Goal: Transaction & Acquisition: Purchase product/service

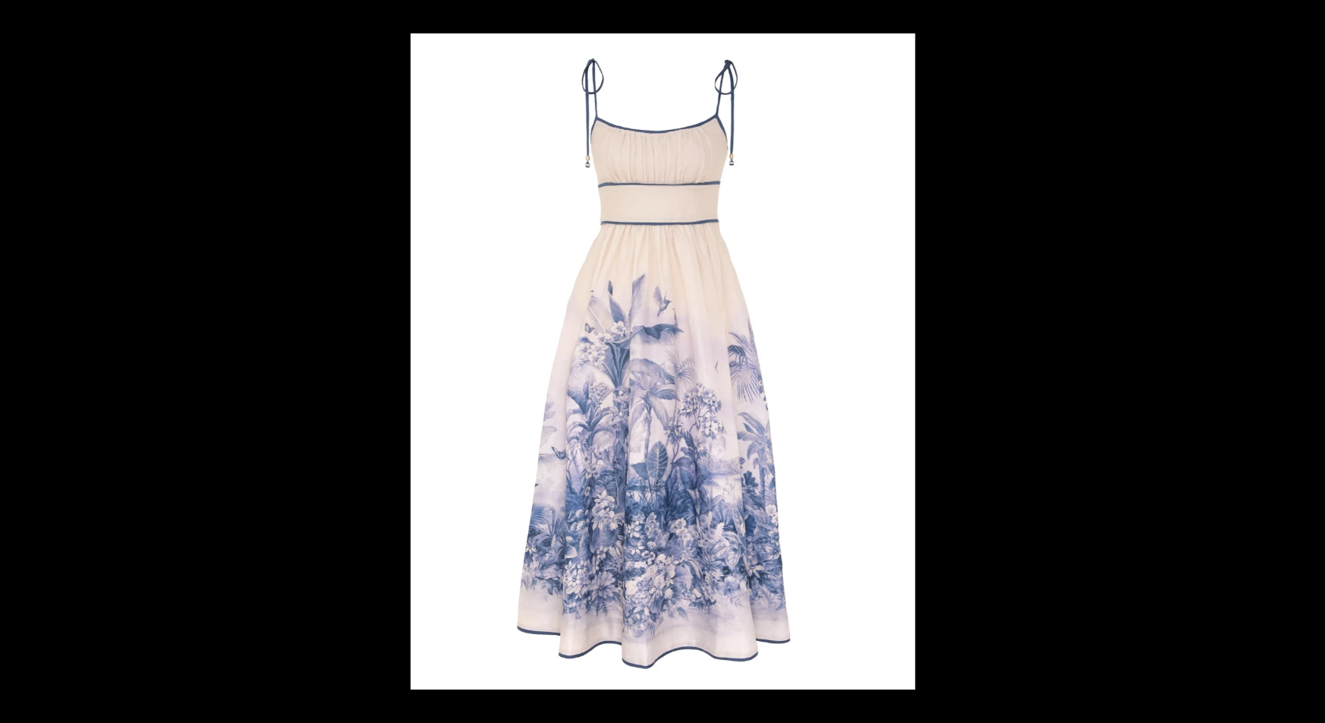
scroll to position [0, 1278]
click at [1318, 18] on button at bounding box center [1308, 16] width 33 height 33
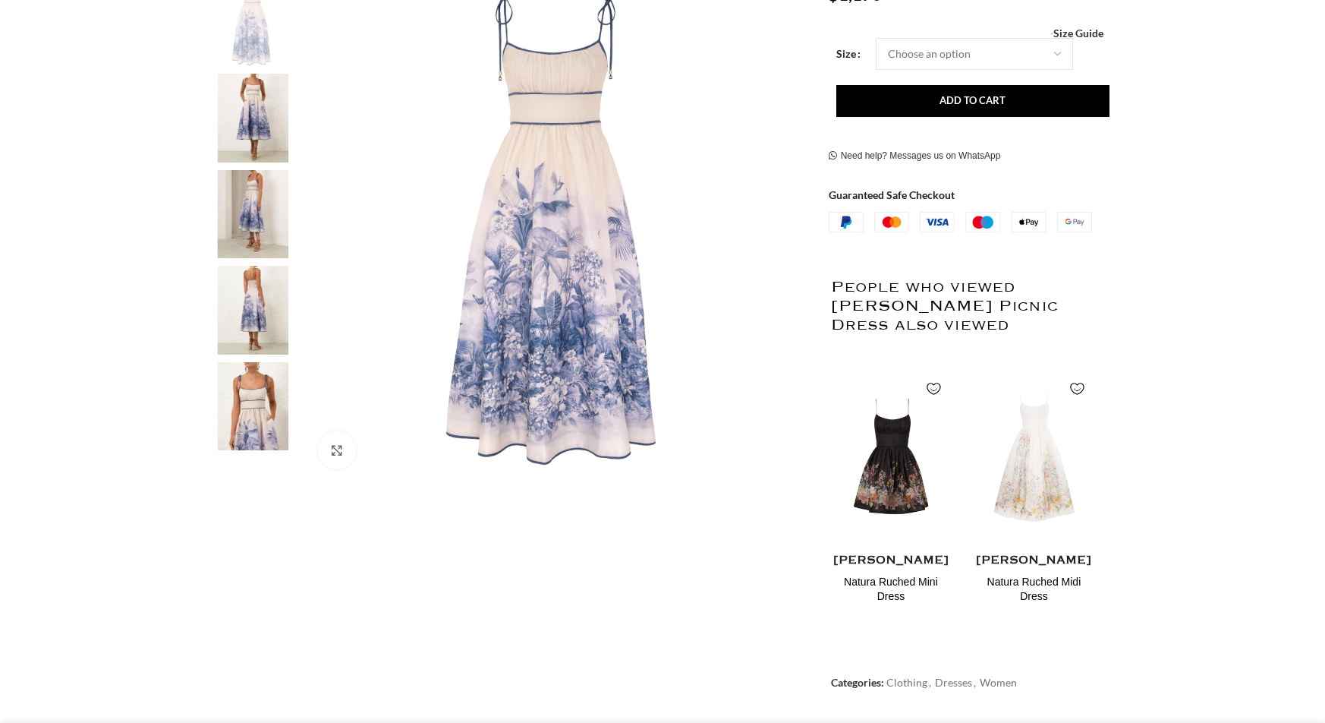
drag, startPoint x: 250, startPoint y: 459, endPoint x: 248, endPoint y: 446, distance: 13.7
click at [250, 461] on div at bounding box center [252, 469] width 93 height 23
click at [252, 429] on img at bounding box center [252, 406] width 93 height 89
click at [248, 97] on img at bounding box center [252, 118] width 93 height 89
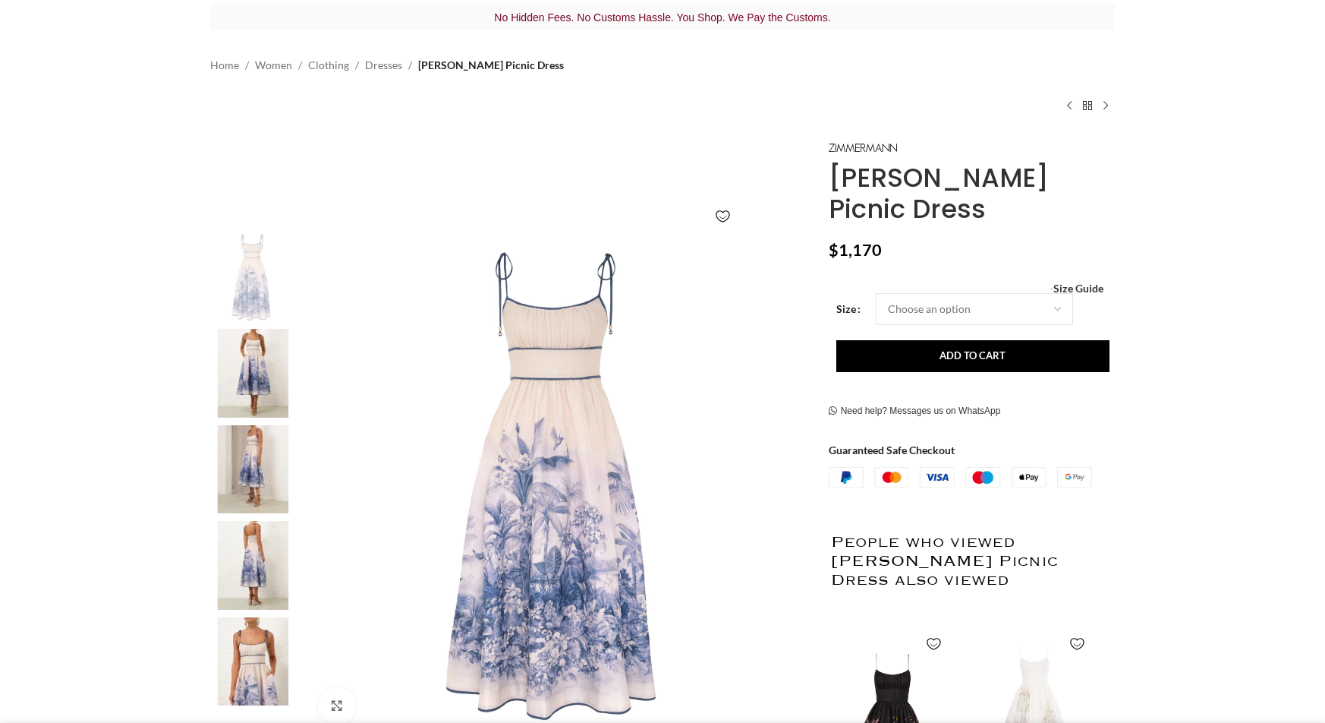
scroll to position [178, 0]
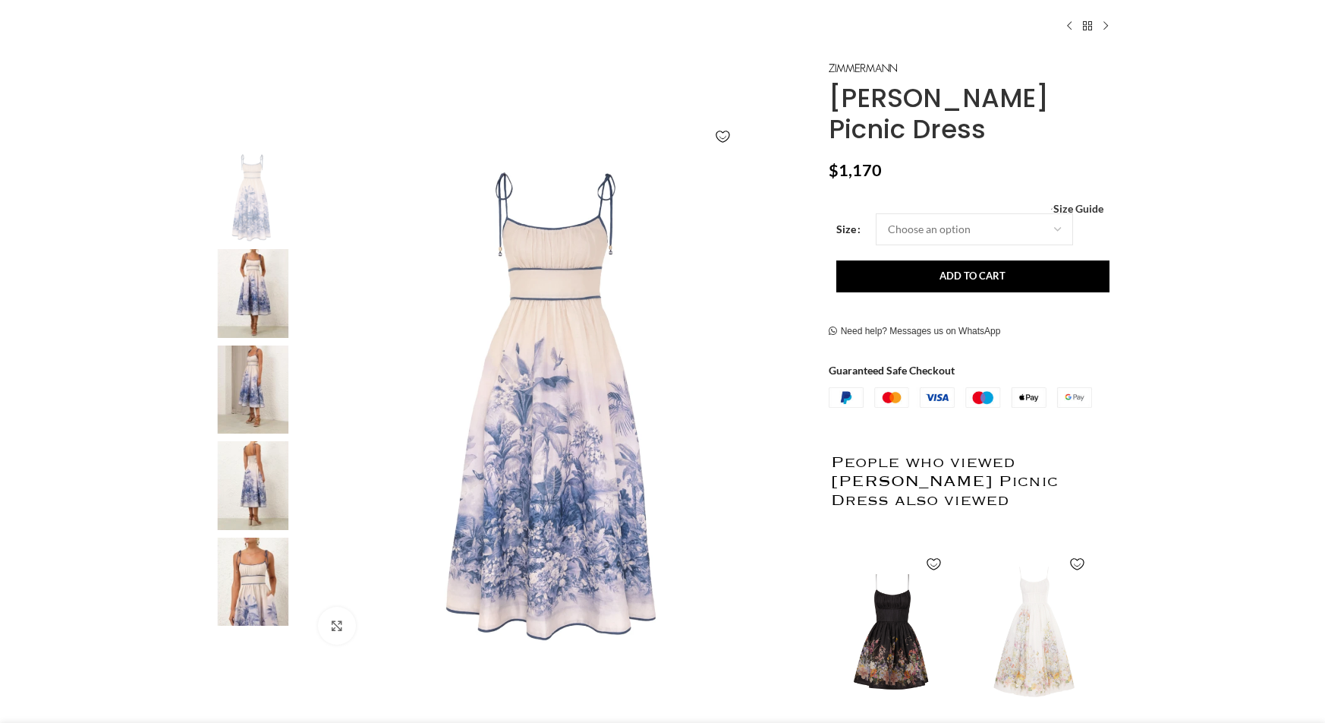
click at [255, 273] on img at bounding box center [252, 293] width 93 height 89
click at [546, 349] on img at bounding box center [558, 404] width 503 height 503
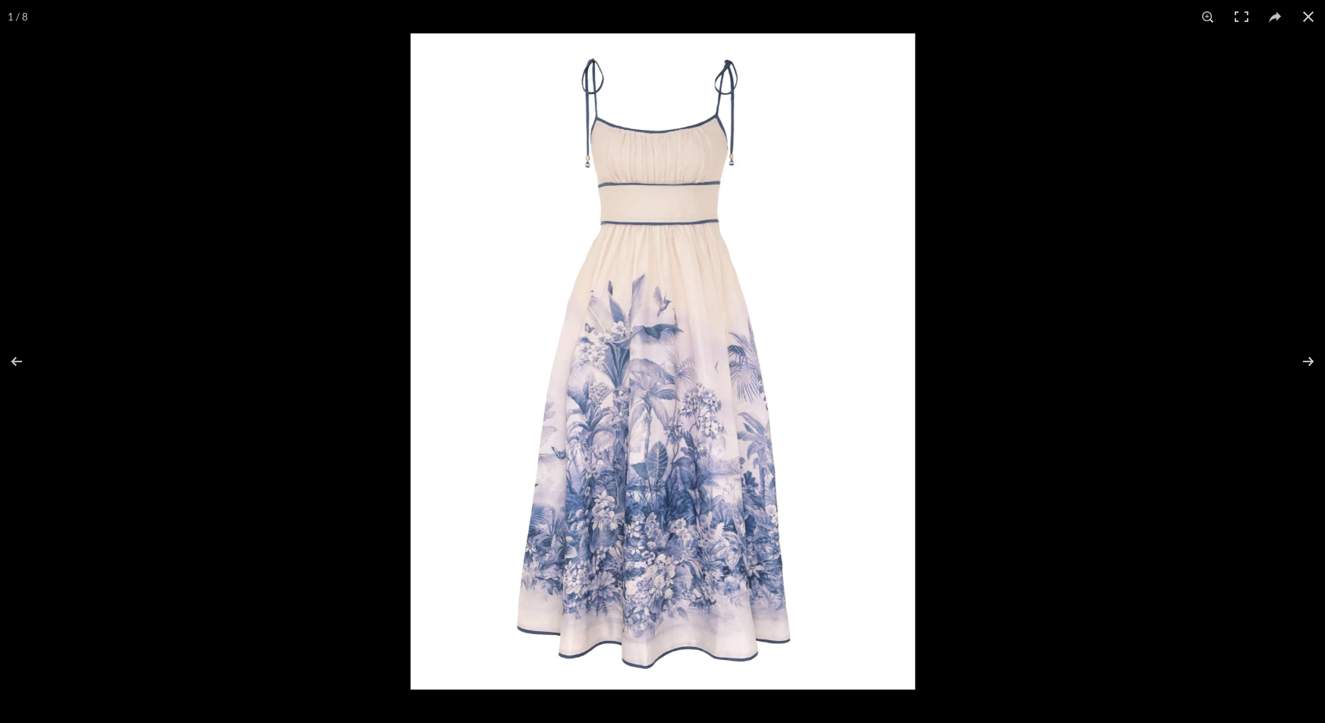
scroll to position [0, 1439]
click at [1316, 367] on button at bounding box center [1298, 361] width 53 height 76
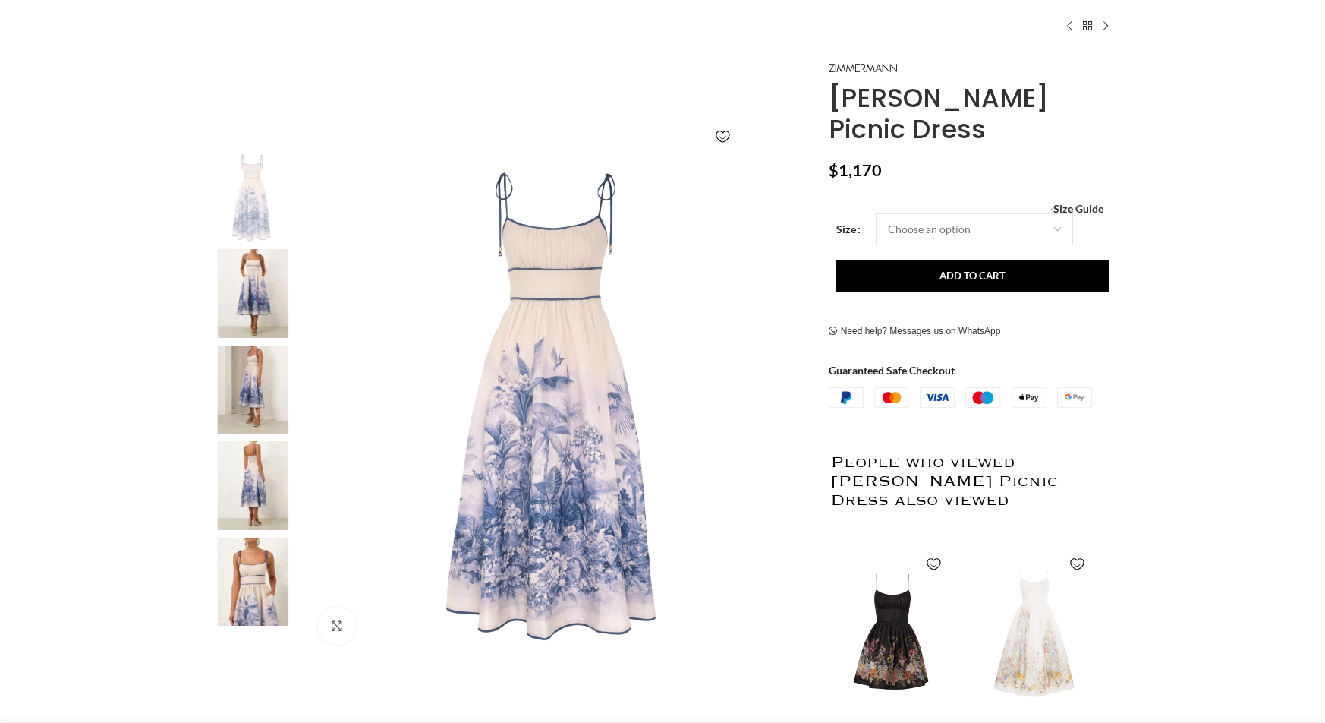
scroll to position [0, 160]
click at [247, 276] on img at bounding box center [252, 293] width 93 height 89
click at [288, 315] on img at bounding box center [252, 293] width 93 height 89
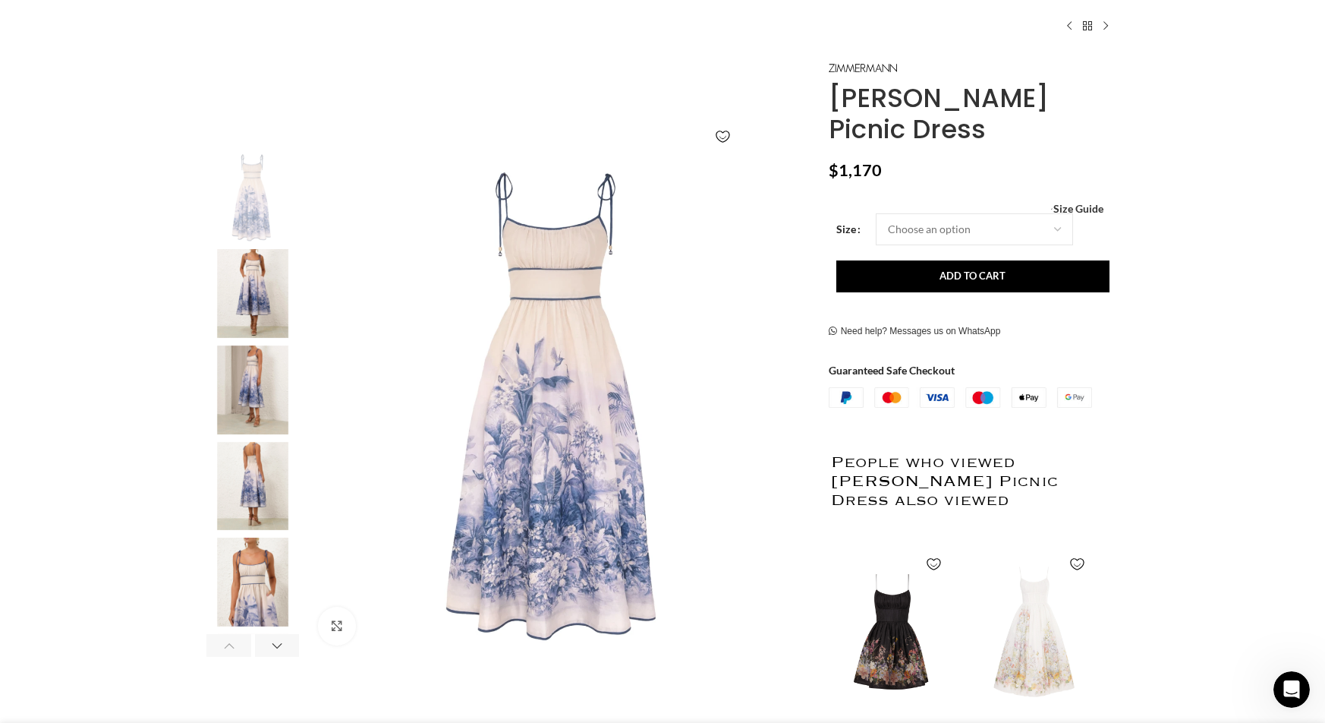
scroll to position [0, 480]
